Goal: Task Accomplishment & Management: Complete application form

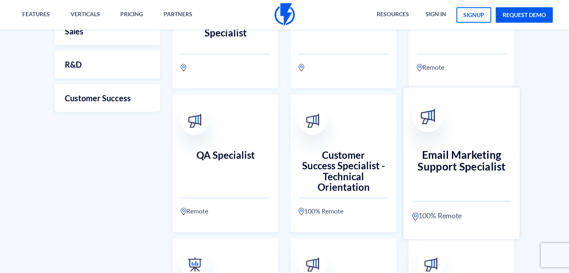
scroll to position [330, 0]
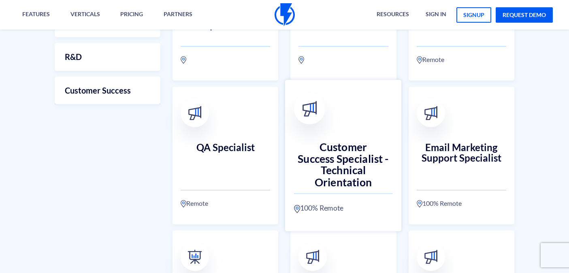
click at [347, 160] on h3 "Customer Success Specialist - Technical Orientation" at bounding box center [343, 159] width 98 height 36
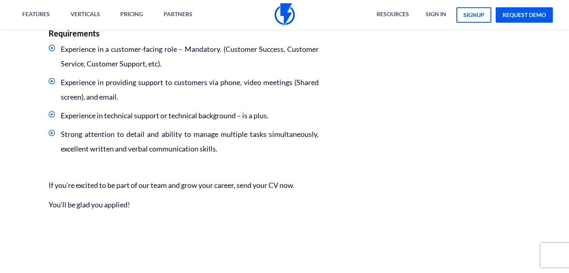
scroll to position [597, 0]
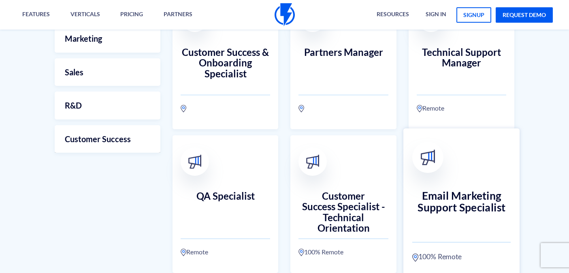
scroll to position [284, 0]
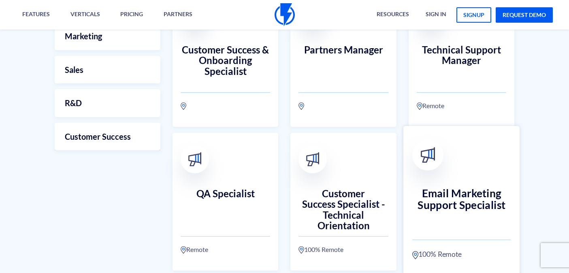
click at [458, 199] on h3 "Email Marketing Support Specialist" at bounding box center [461, 205] width 98 height 36
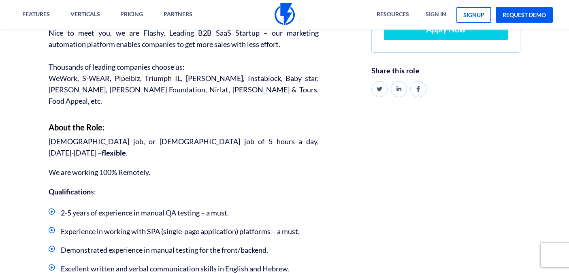
scroll to position [247, 0]
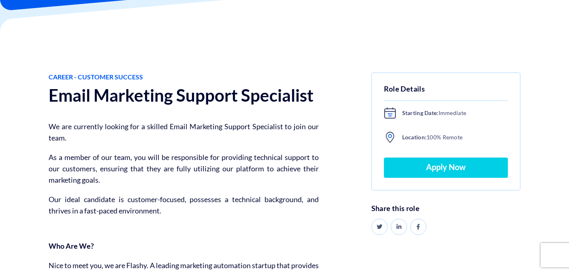
scroll to position [72, 0]
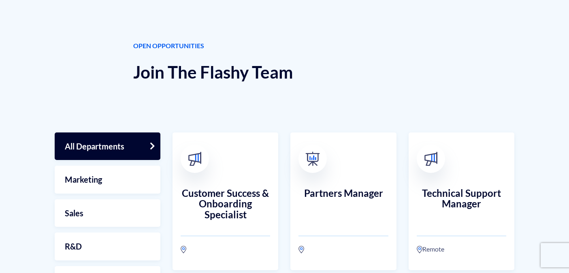
scroll to position [281, 0]
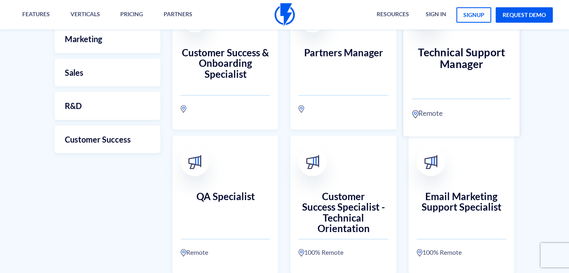
click at [475, 65] on h3 "Technical Support Manager" at bounding box center [461, 64] width 98 height 36
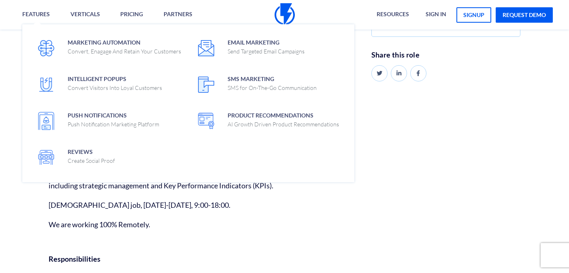
scroll to position [452, 0]
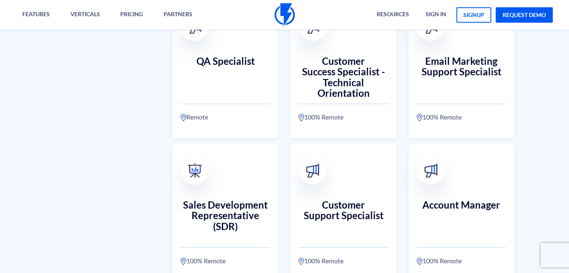
scroll to position [420, 0]
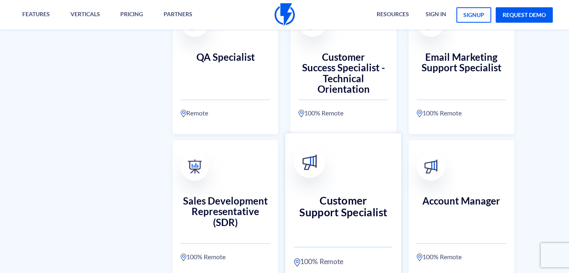
click at [360, 212] on h3 "Customer Support Specialist" at bounding box center [343, 212] width 98 height 36
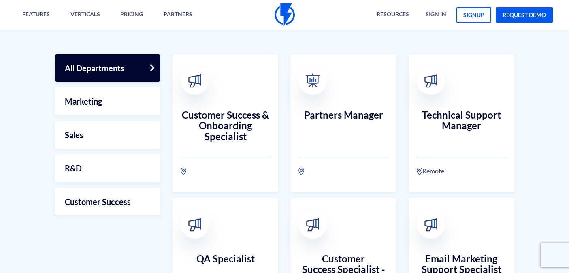
scroll to position [220, 0]
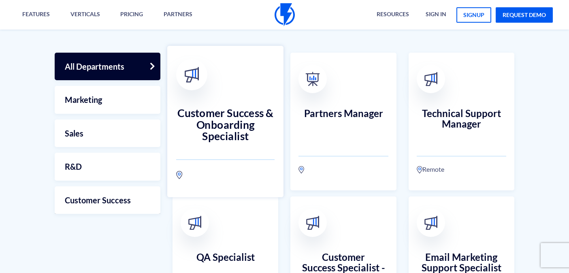
click at [218, 116] on h3 "Customer Success & Onboarding Specialist" at bounding box center [225, 125] width 98 height 36
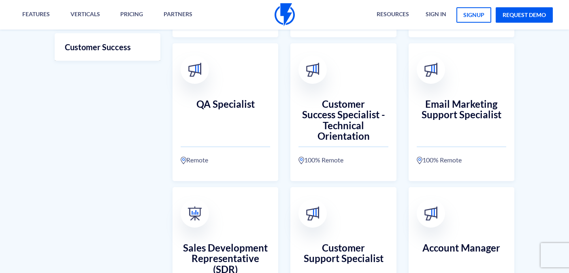
scroll to position [371, 0]
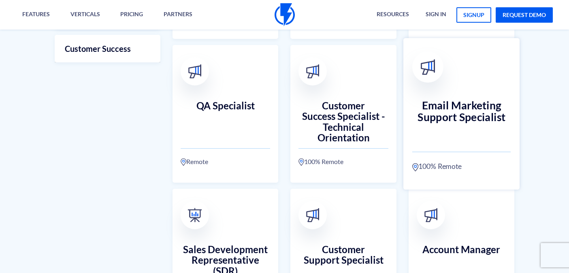
click at [463, 117] on h3 "Email Marketing Support Specialist" at bounding box center [461, 117] width 98 height 36
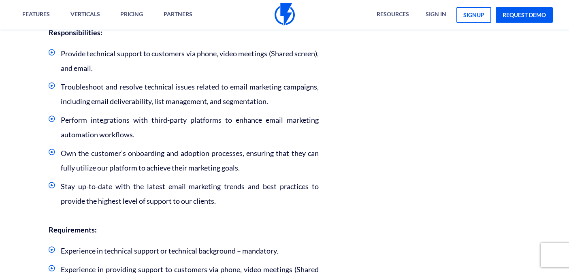
scroll to position [576, 0]
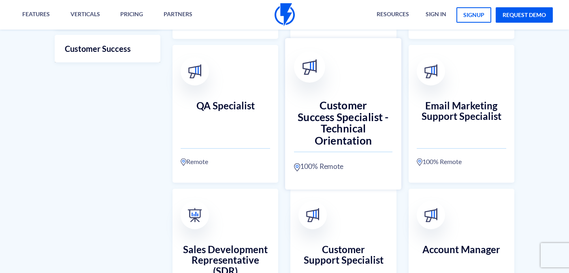
click at [349, 126] on h3 "Customer Success Specialist - Technical Orientation" at bounding box center [343, 117] width 98 height 36
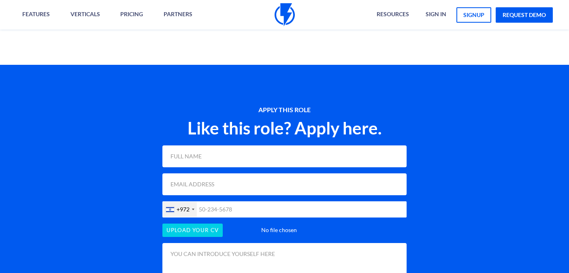
scroll to position [807, 0]
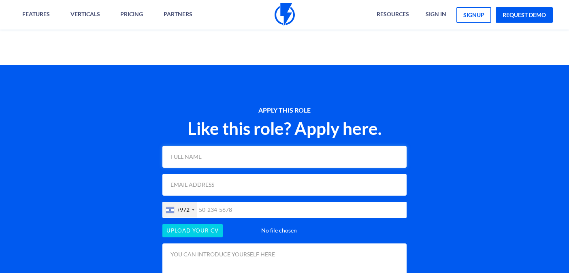
click at [216, 146] on input "text" at bounding box center [284, 157] width 244 height 22
type input "[PERSON_NAME]"
click at [213, 175] on input "email" at bounding box center [284, 185] width 244 height 22
type input "[EMAIL_ADDRESS][DOMAIN_NAME]"
click at [171, 207] on div at bounding box center [170, 210] width 8 height 6
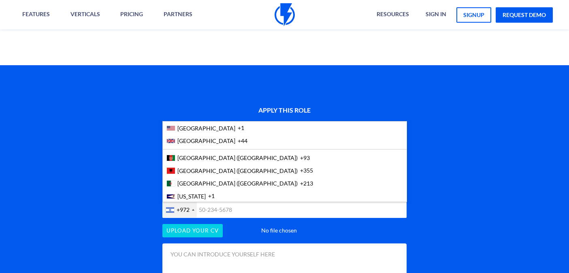
scroll to position [1333, 0]
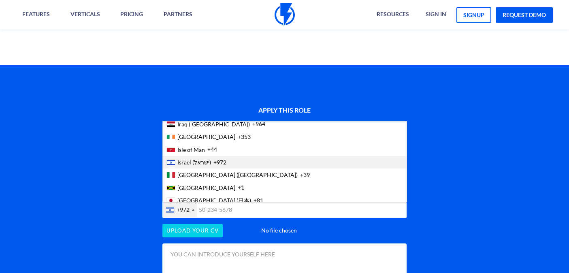
click at [173, 160] on div "List of countries" at bounding box center [171, 163] width 8 height 6
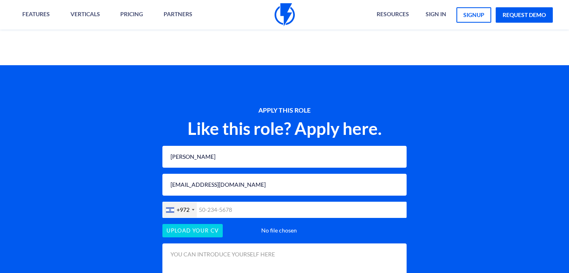
click at [220, 202] on input "text" at bounding box center [284, 210] width 244 height 16
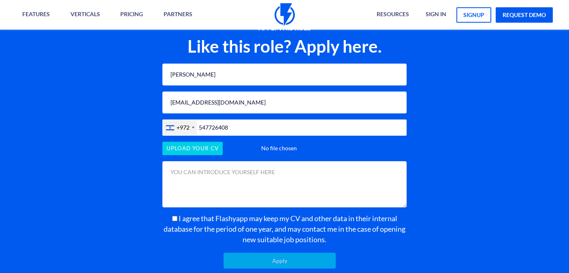
scroll to position [893, 0]
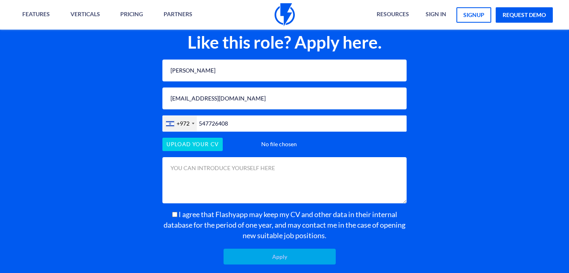
type input "547726408"
click at [173, 212] on input "I agree that Flashyapp may keep my CV and other data in their internal database…" at bounding box center [174, 214] width 5 height 5
checkbox input "true"
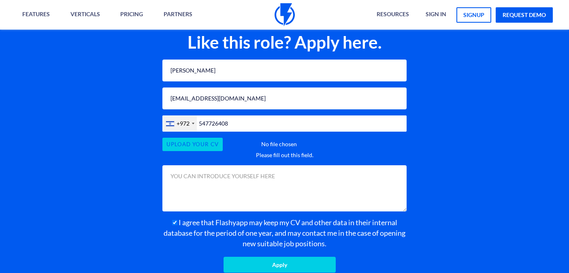
click at [203, 138] on input "file" at bounding box center [284, 144] width 244 height 13
type input "C:\fakepath\[PERSON_NAME] FS 2025.pdf"
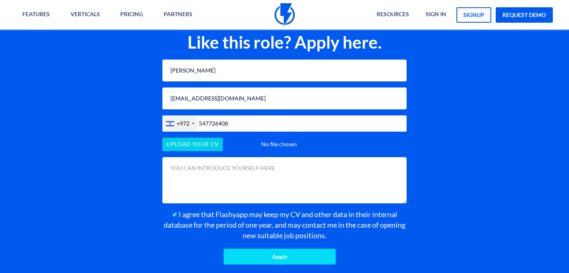
click at [288, 249] on input "Apply" at bounding box center [280, 257] width 112 height 16
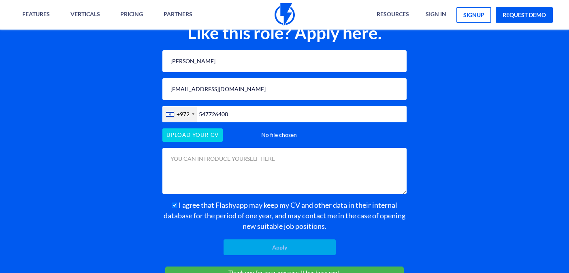
scroll to position [903, 0]
